Goal: Task Accomplishment & Management: Complete application form

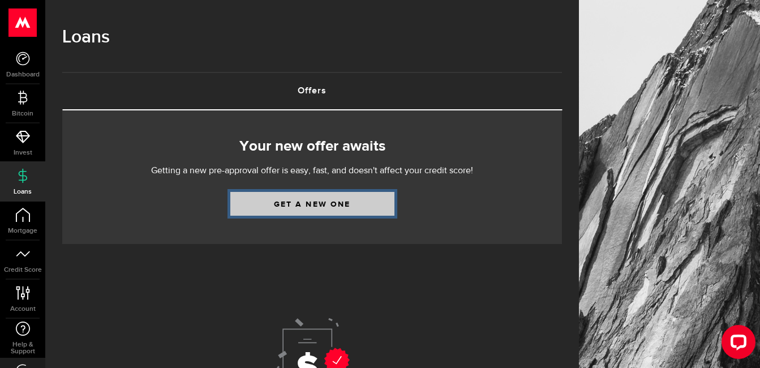
click at [293, 203] on link "Get a new one" at bounding box center [312, 204] width 164 height 24
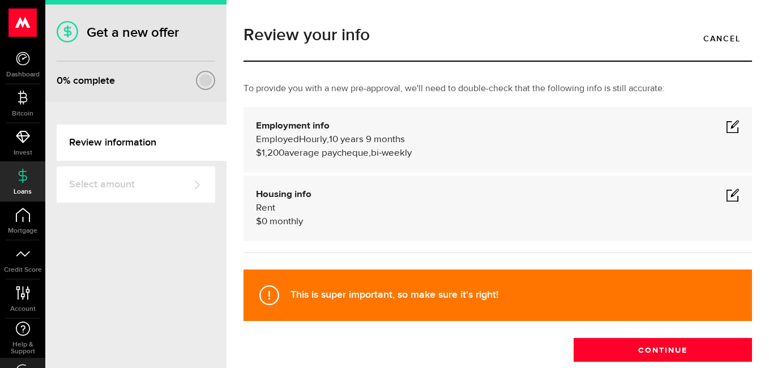
click at [726, 127] on span at bounding box center [733, 126] width 14 height 14
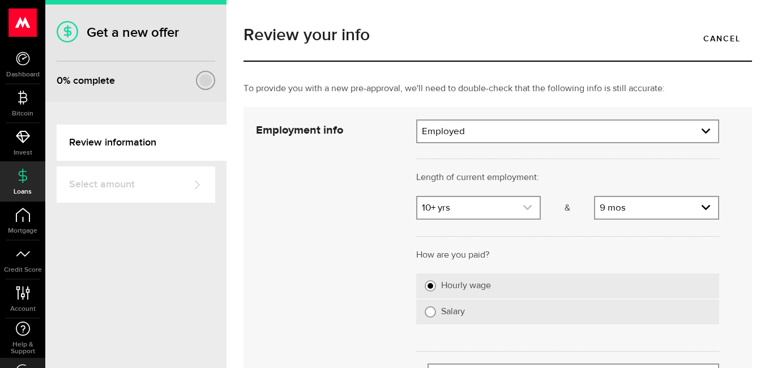
click at [522, 207] on icon "expand select" at bounding box center [527, 208] width 10 height 10
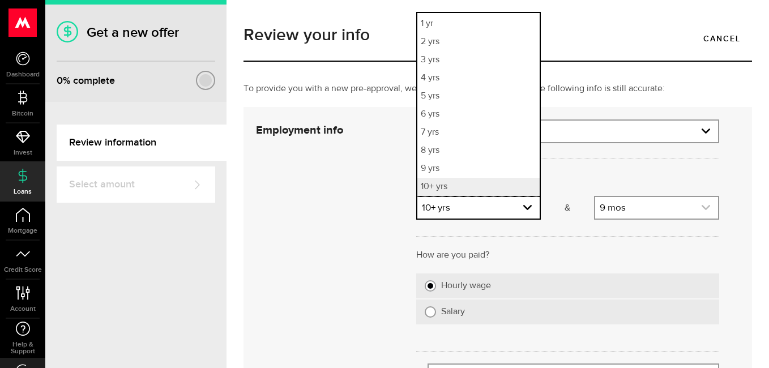
scroll to position [16, 0]
click at [701, 207] on use "expand select" at bounding box center [705, 207] width 8 height 5
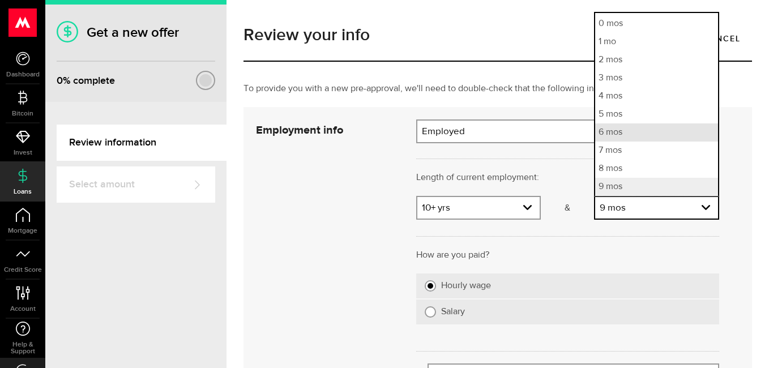
click at [616, 133] on li "6 mos" at bounding box center [656, 132] width 123 height 18
select select "6"
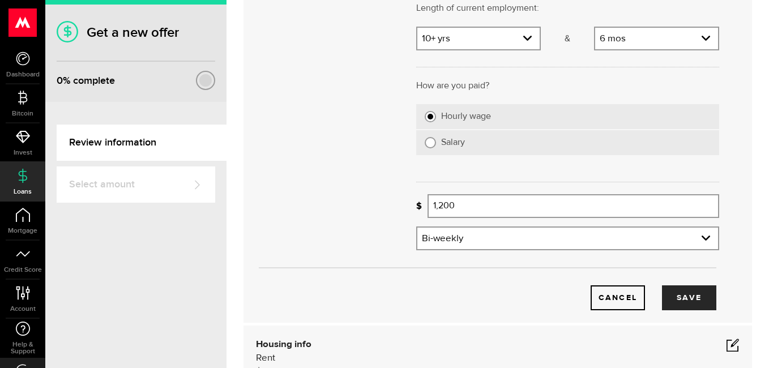
scroll to position [170, 0]
click at [673, 297] on button "Save" at bounding box center [689, 297] width 54 height 25
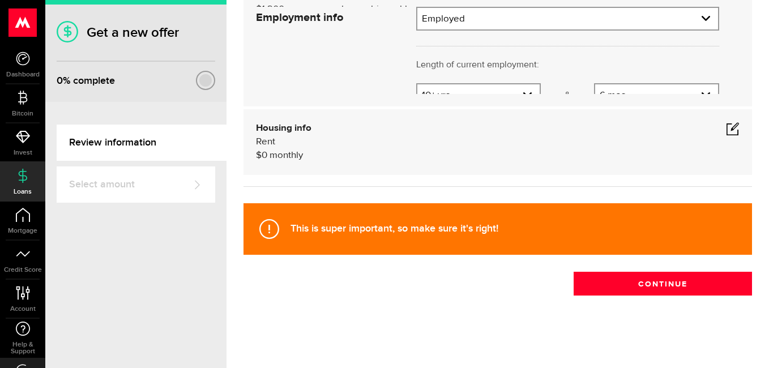
scroll to position [66, 0]
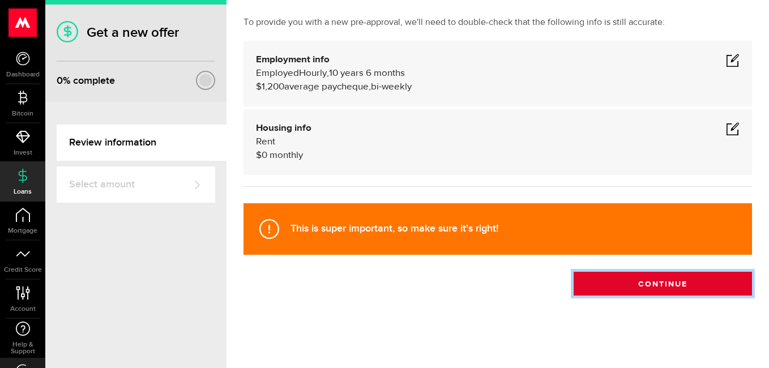
click at [634, 278] on button "Continue" at bounding box center [662, 284] width 178 height 24
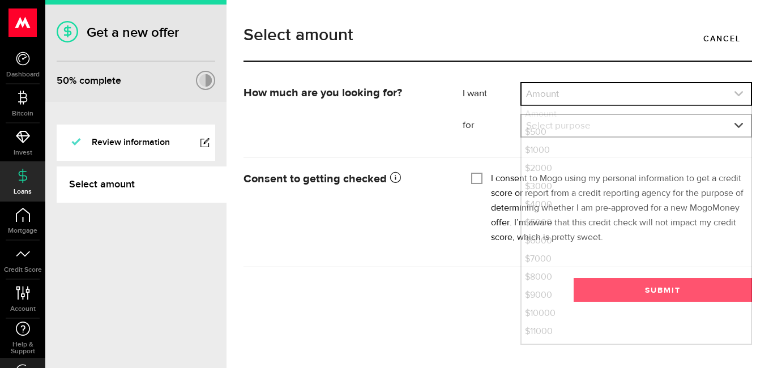
click at [738, 95] on use "expand select" at bounding box center [738, 93] width 8 height 5
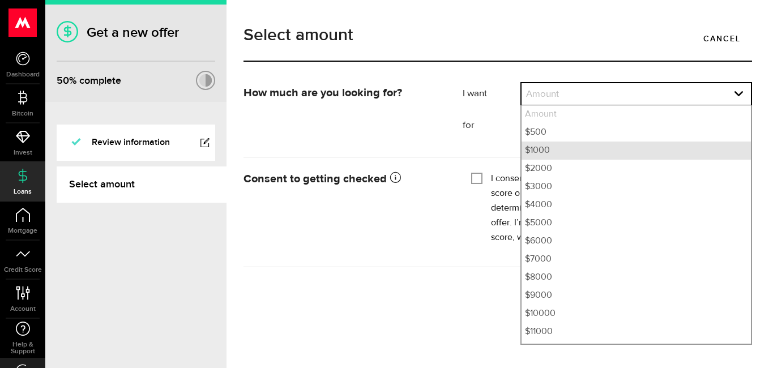
click at [539, 148] on li "$1000" at bounding box center [635, 150] width 229 height 18
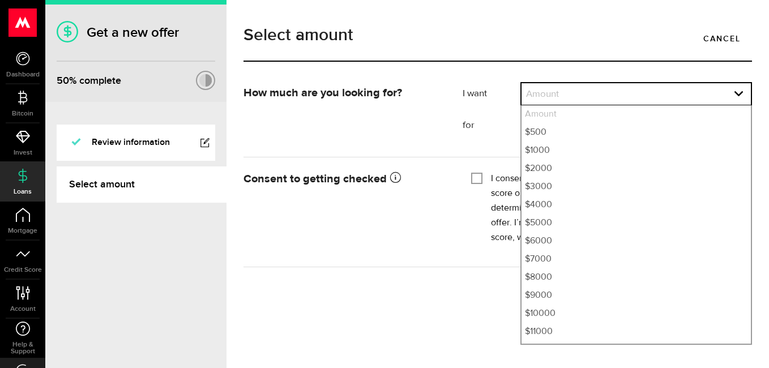
select select "1000"
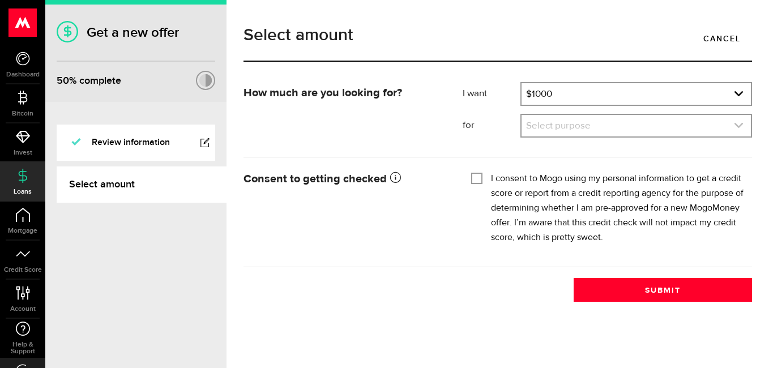
click at [568, 128] on link "expand select" at bounding box center [635, 126] width 229 height 22
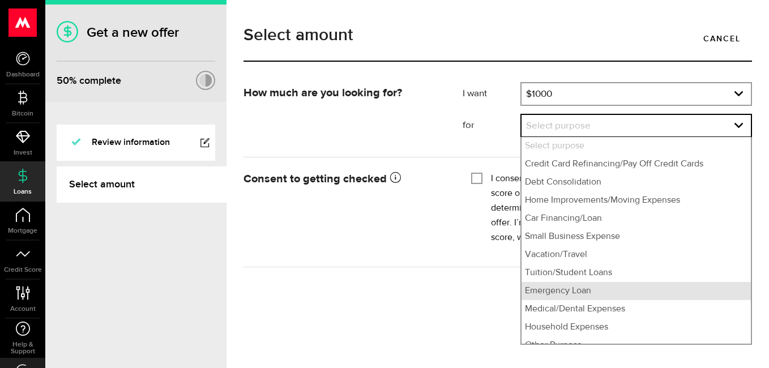
scroll to position [11, 0]
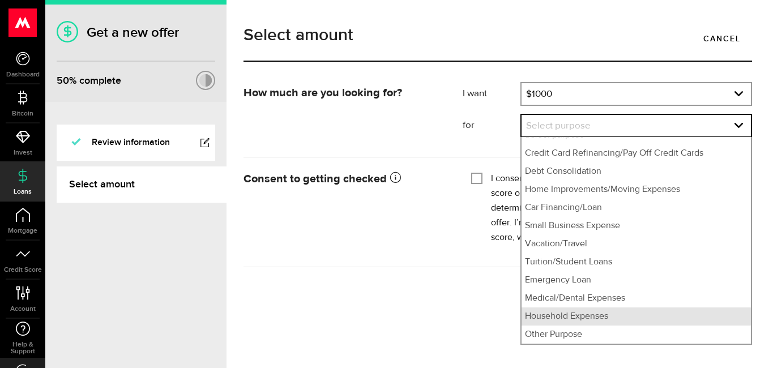
click at [562, 315] on li "Household Expenses" at bounding box center [635, 316] width 229 height 18
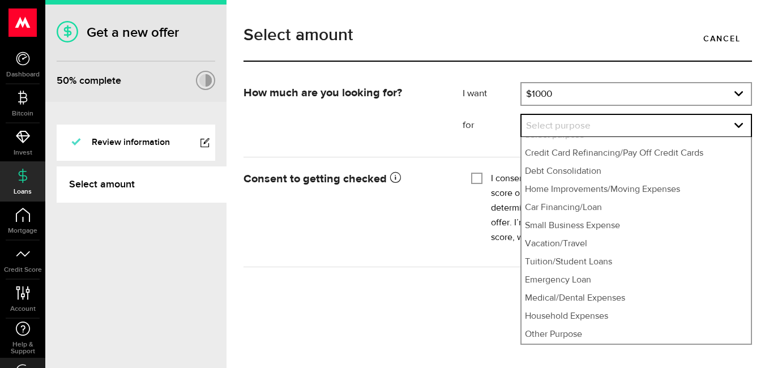
select select "Household Expenses"
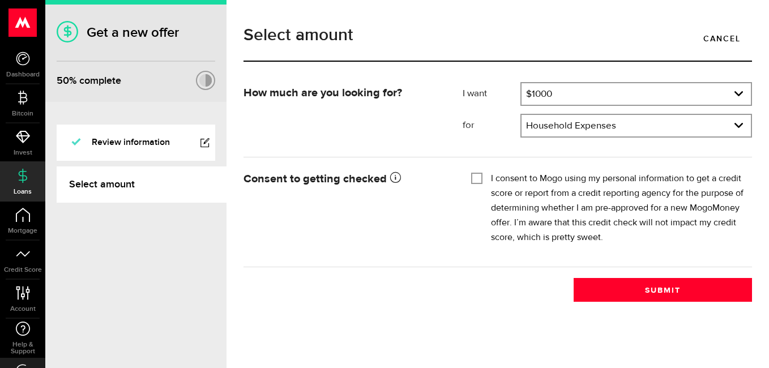
click at [479, 182] on input "I consent to Mogo using my personal information to get a credit score or report…" at bounding box center [476, 176] width 11 height 11
checkbox input "true"
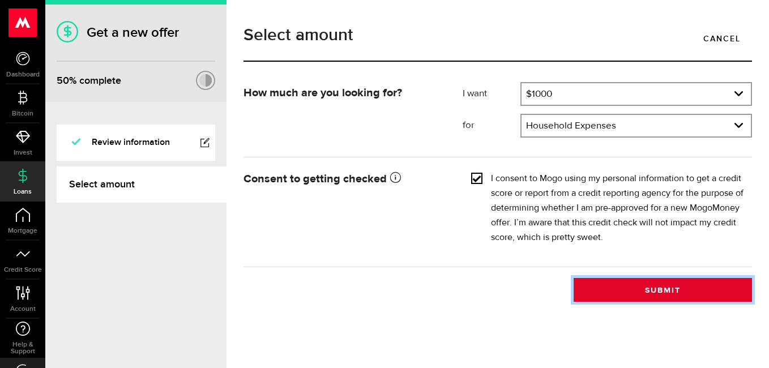
click at [646, 289] on button "Submit" at bounding box center [662, 290] width 178 height 24
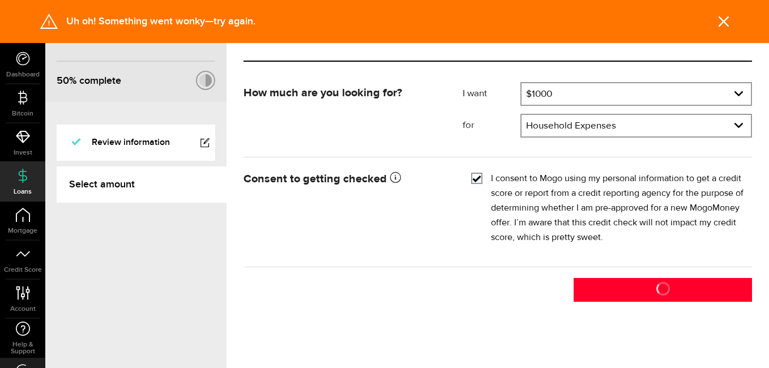
click at [721, 16] on icon at bounding box center [723, 21] width 11 height 11
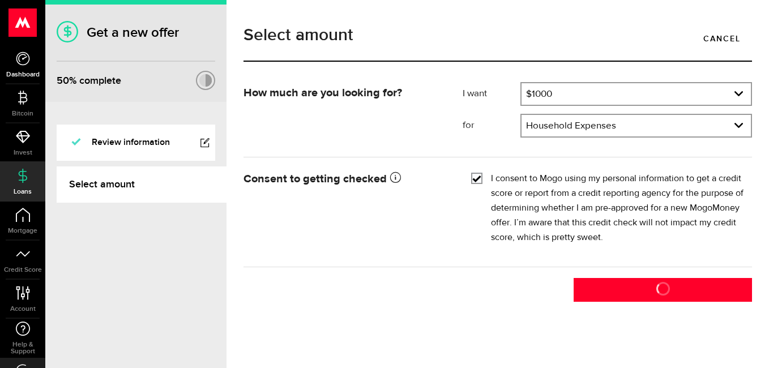
click at [37, 69] on link "Dashboard" at bounding box center [22, 64] width 45 height 38
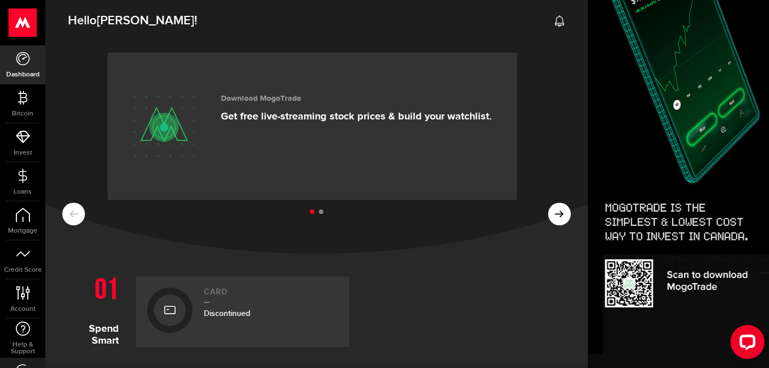
click at [212, 307] on div "Discontinued" at bounding box center [271, 313] width 134 height 12
click at [172, 302] on icon at bounding box center [169, 310] width 11 height 18
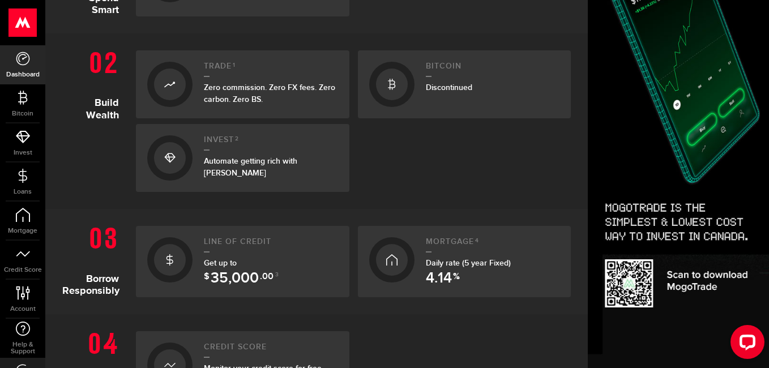
scroll to position [340, 0]
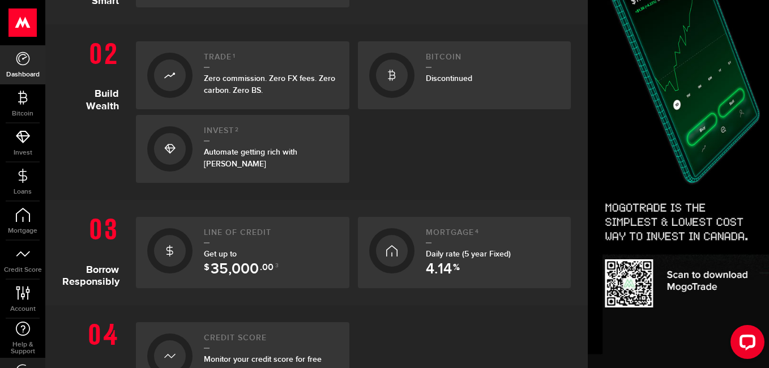
click at [225, 258] on span "Get up to $ 35,000 .00 3" at bounding box center [241, 260] width 75 height 22
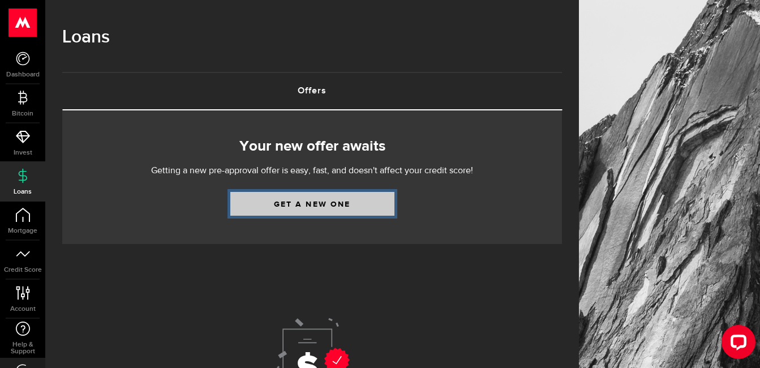
click at [300, 203] on link "Get a new one" at bounding box center [312, 204] width 164 height 24
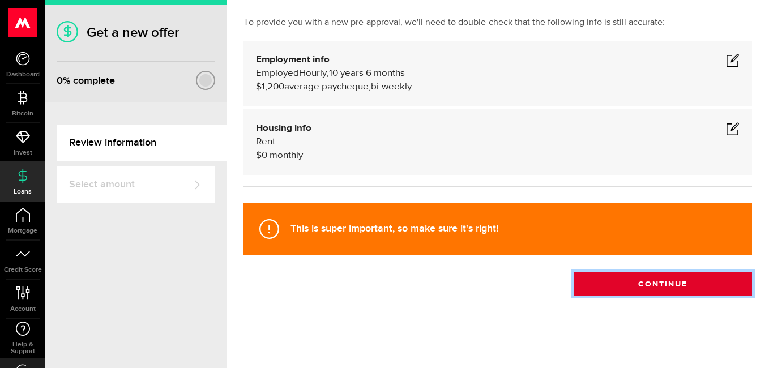
click at [607, 295] on button "Continue" at bounding box center [662, 284] width 178 height 24
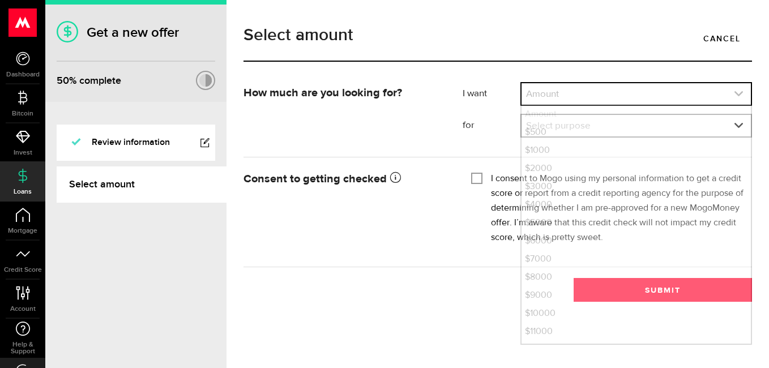
click at [602, 97] on link "expand select" at bounding box center [635, 94] width 229 height 22
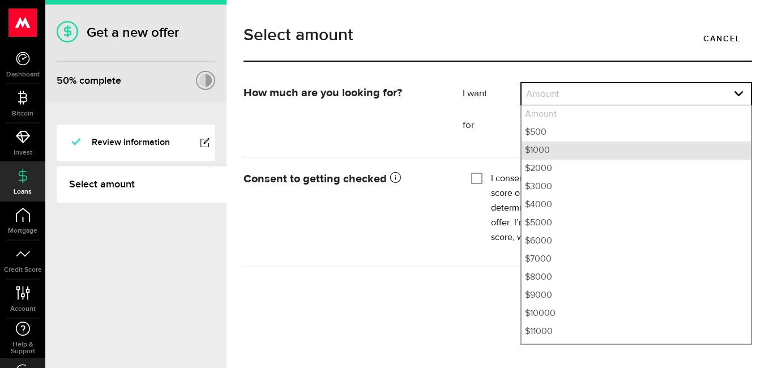
click at [535, 149] on li "$1000" at bounding box center [635, 150] width 229 height 18
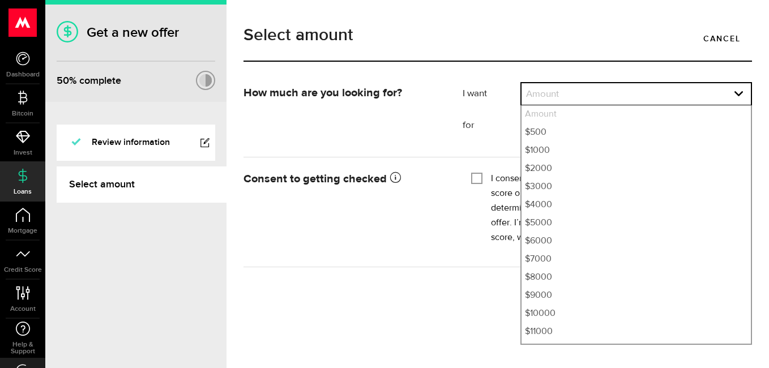
select select "1000"
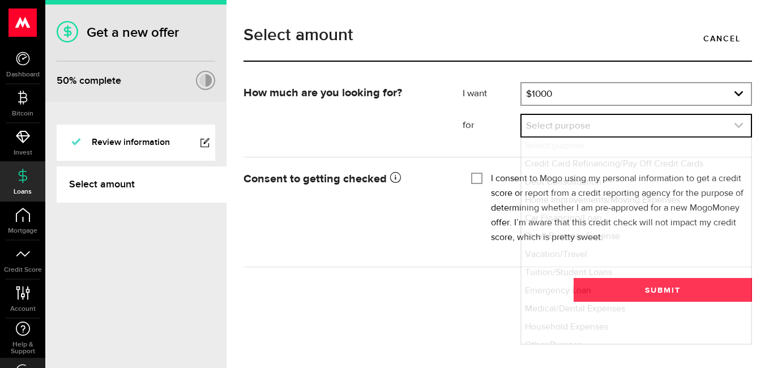
click at [564, 129] on link "expand select" at bounding box center [635, 126] width 229 height 22
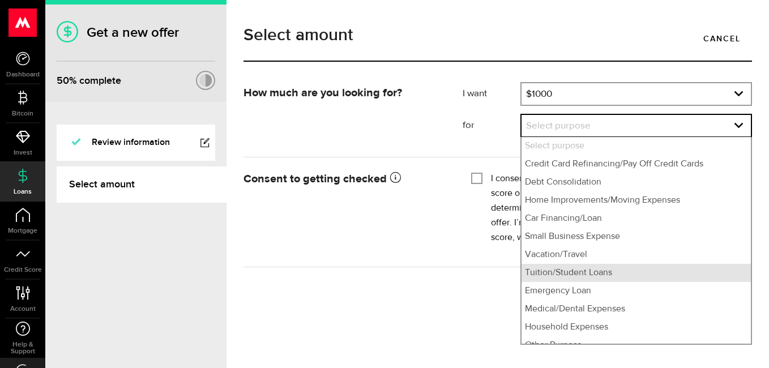
scroll to position [11, 0]
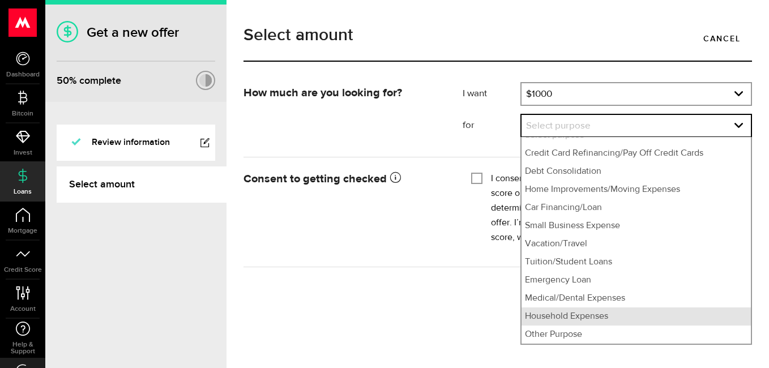
click at [556, 319] on li "Household Expenses" at bounding box center [635, 316] width 229 height 18
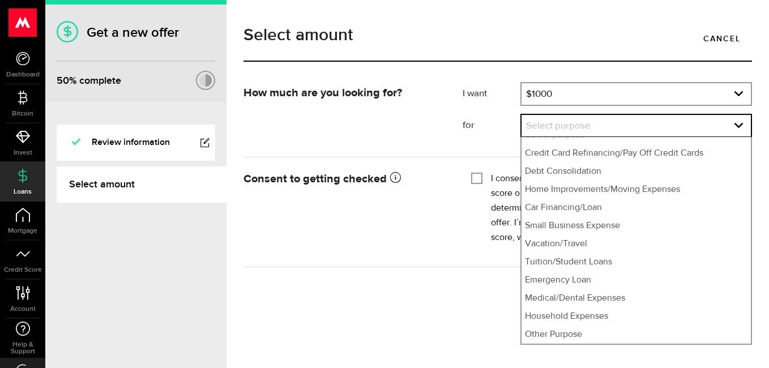
select select "Household Expenses"
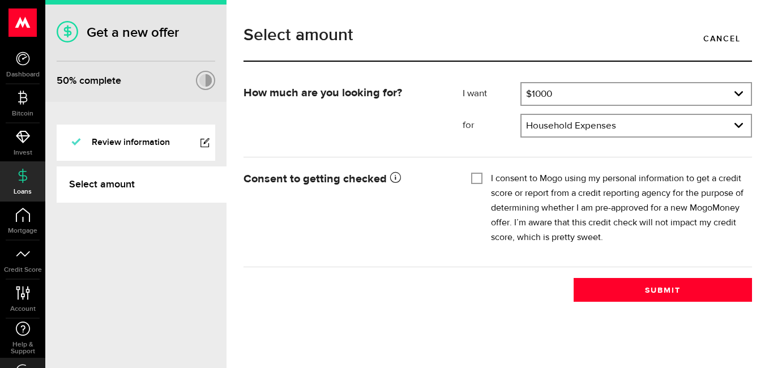
click at [478, 177] on input "I consent to Mogo using my personal information to get a credit score or report…" at bounding box center [476, 176] width 11 height 11
checkbox input "true"
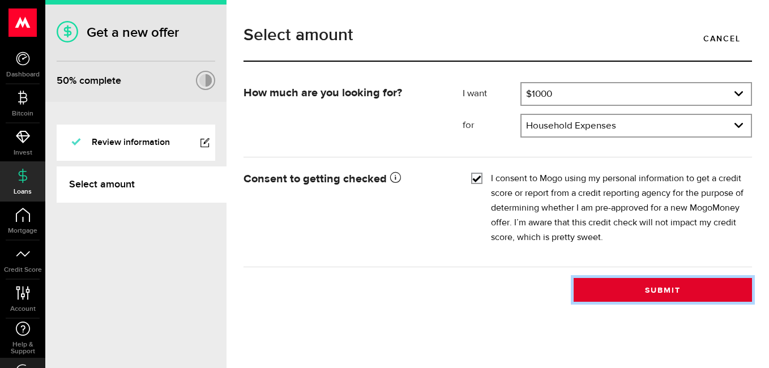
click at [672, 291] on button "Submit" at bounding box center [662, 290] width 178 height 24
